Goal: Task Accomplishment & Management: Manage account settings

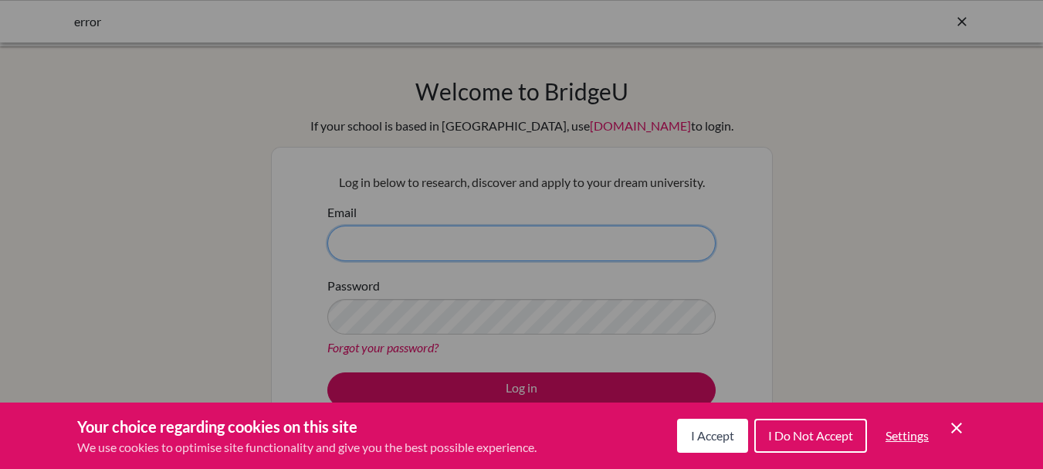
type input "[EMAIL_ADDRESS][DOMAIN_NAME]"
click at [740, 441] on button "I Accept" at bounding box center [712, 436] width 71 height 34
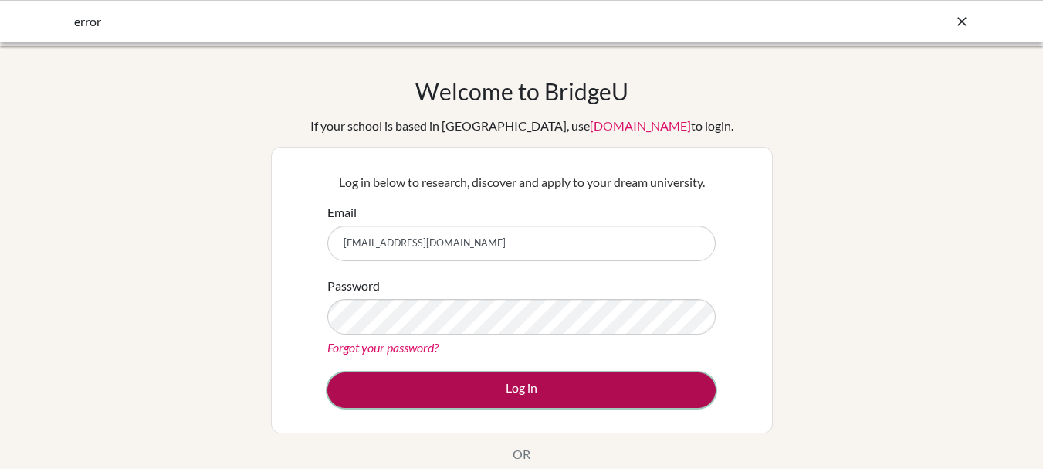
click at [497, 377] on button "Log in" at bounding box center [521, 390] width 388 height 36
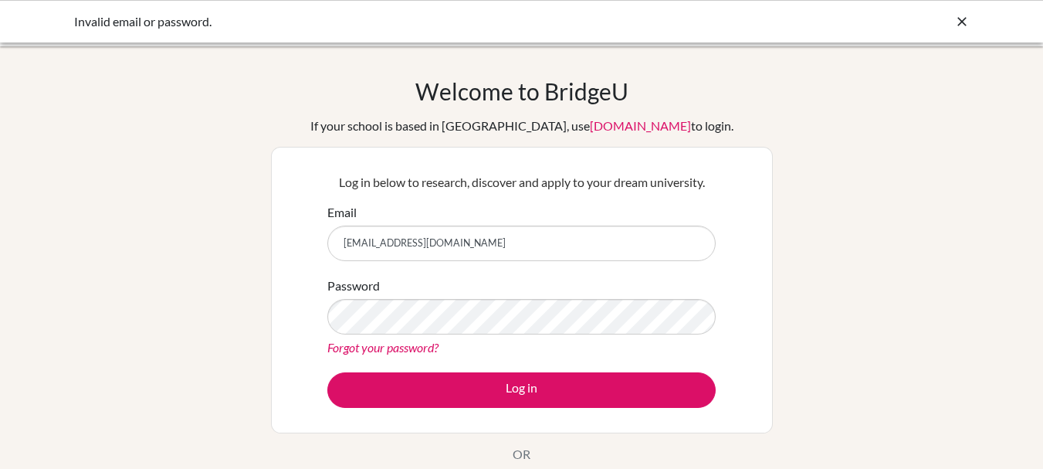
click at [383, 350] on link "Forgot your password?" at bounding box center [382, 347] width 111 height 15
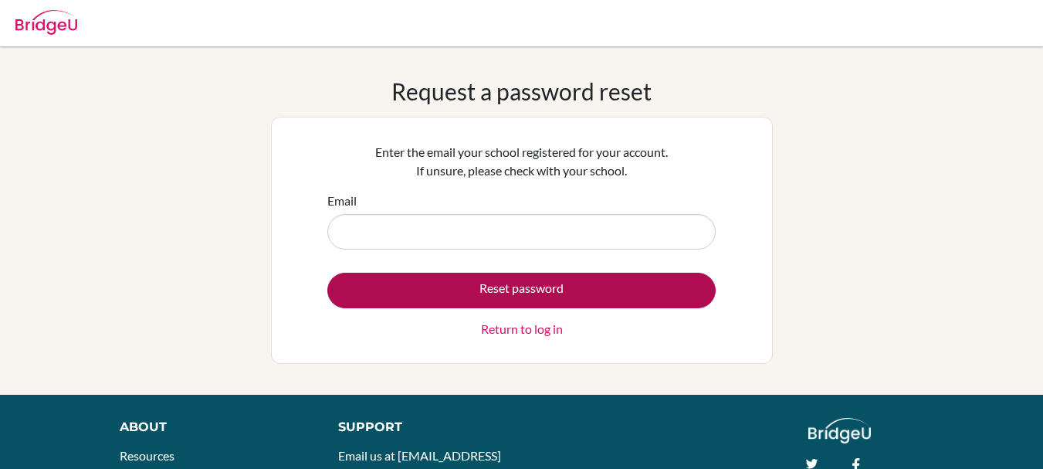
type input "[EMAIL_ADDRESS][DOMAIN_NAME]"
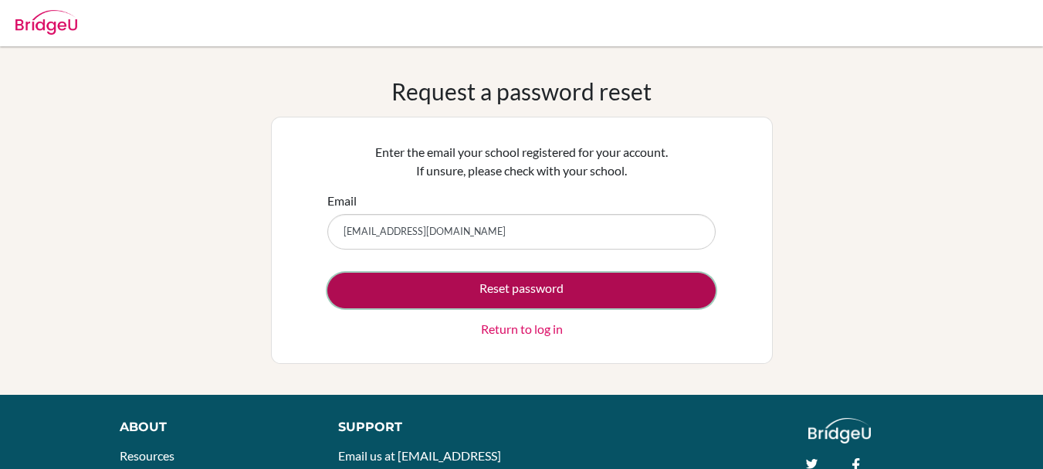
click at [390, 283] on button "Reset password" at bounding box center [521, 291] width 388 height 36
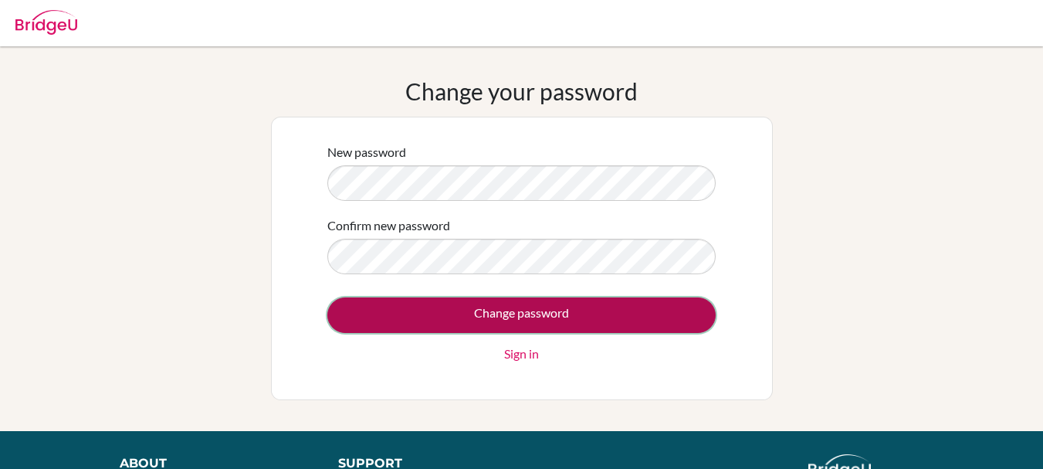
click at [375, 303] on input "Change password" at bounding box center [521, 315] width 388 height 36
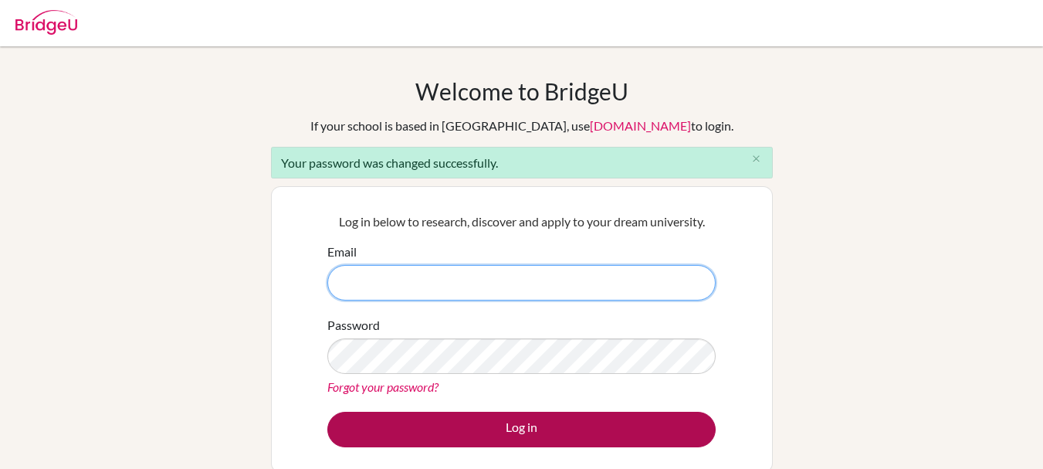
type input "[EMAIL_ADDRESS][DOMAIN_NAME]"
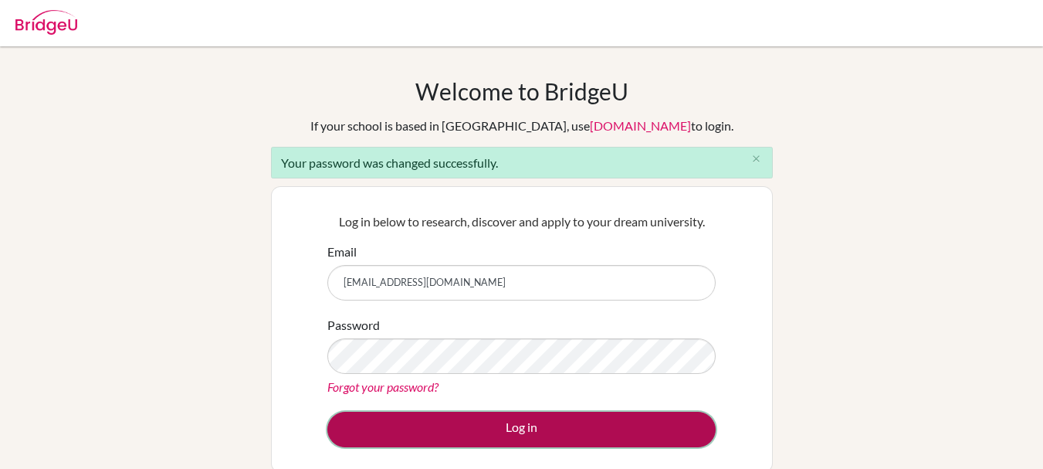
click at [470, 426] on button "Log in" at bounding box center [521, 430] width 388 height 36
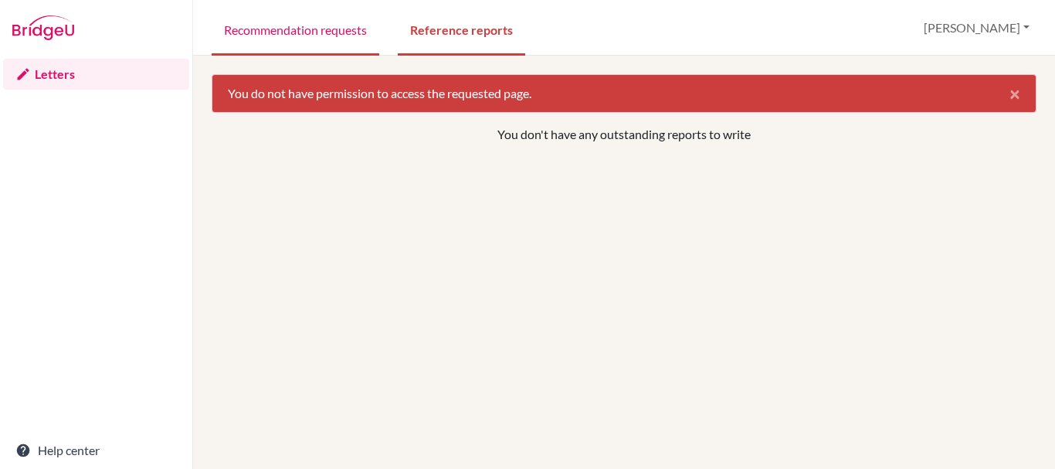
click at [312, 36] on link "Recommendation requests" at bounding box center [296, 28] width 168 height 53
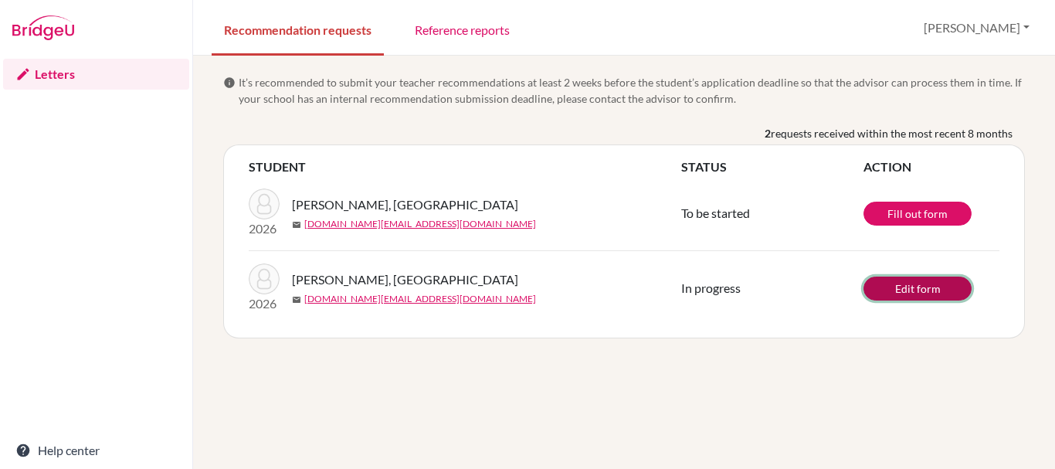
click at [928, 285] on link "Edit form" at bounding box center [917, 288] width 108 height 24
